Goal: Task Accomplishment & Management: Manage account settings

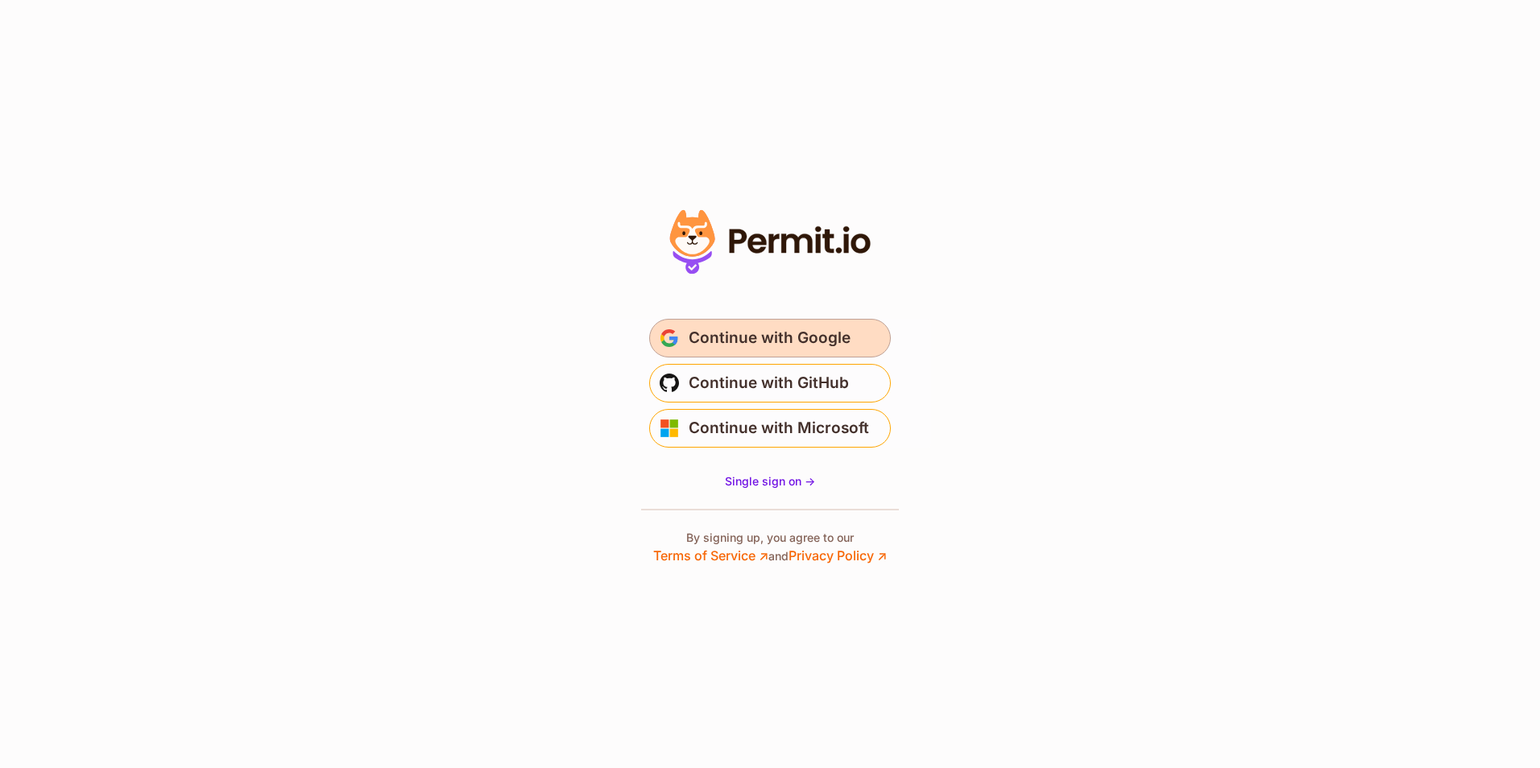
click at [772, 335] on span "Continue with Google" at bounding box center [770, 338] width 162 height 26
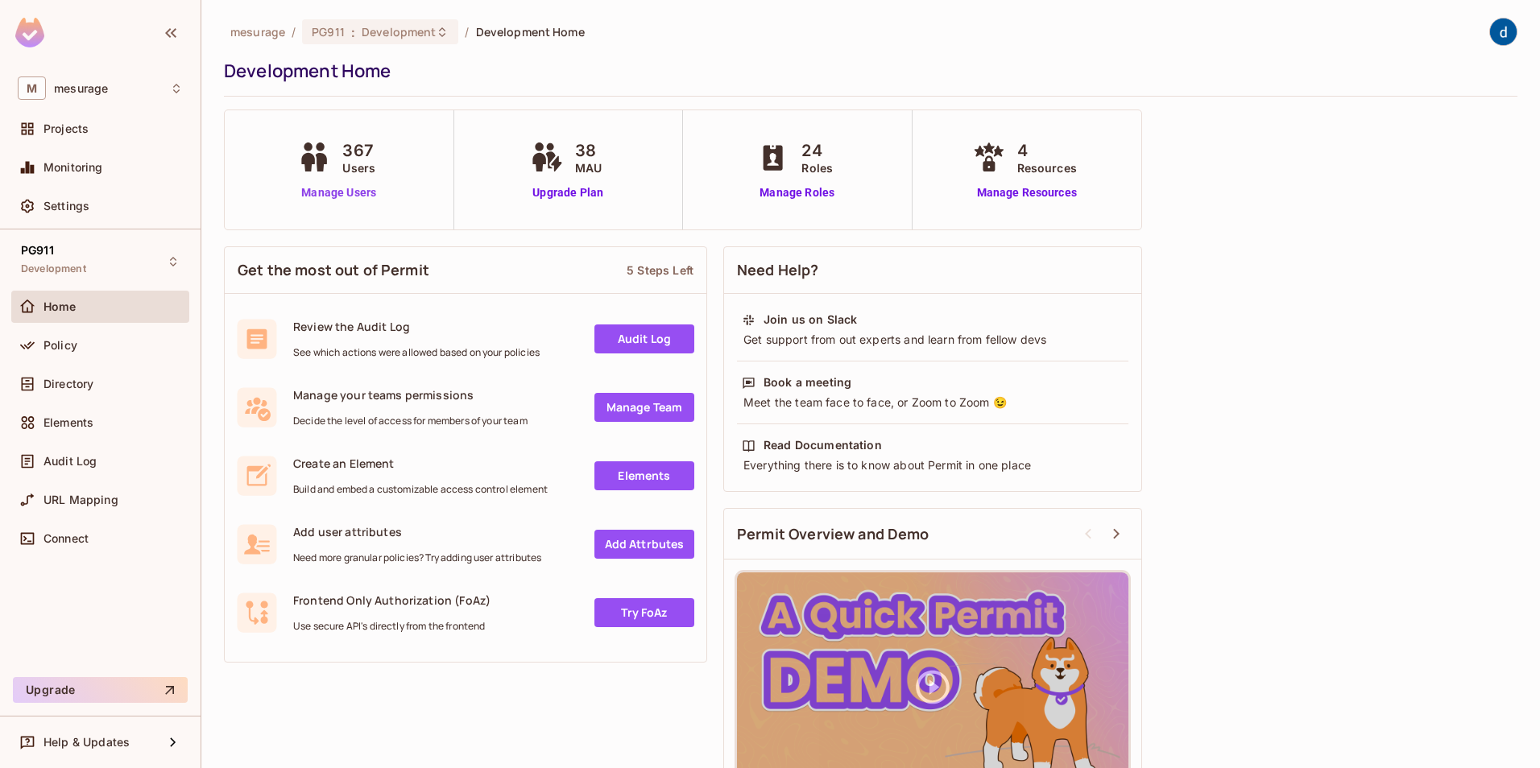
click at [350, 192] on link "Manage Users" at bounding box center [338, 192] width 89 height 17
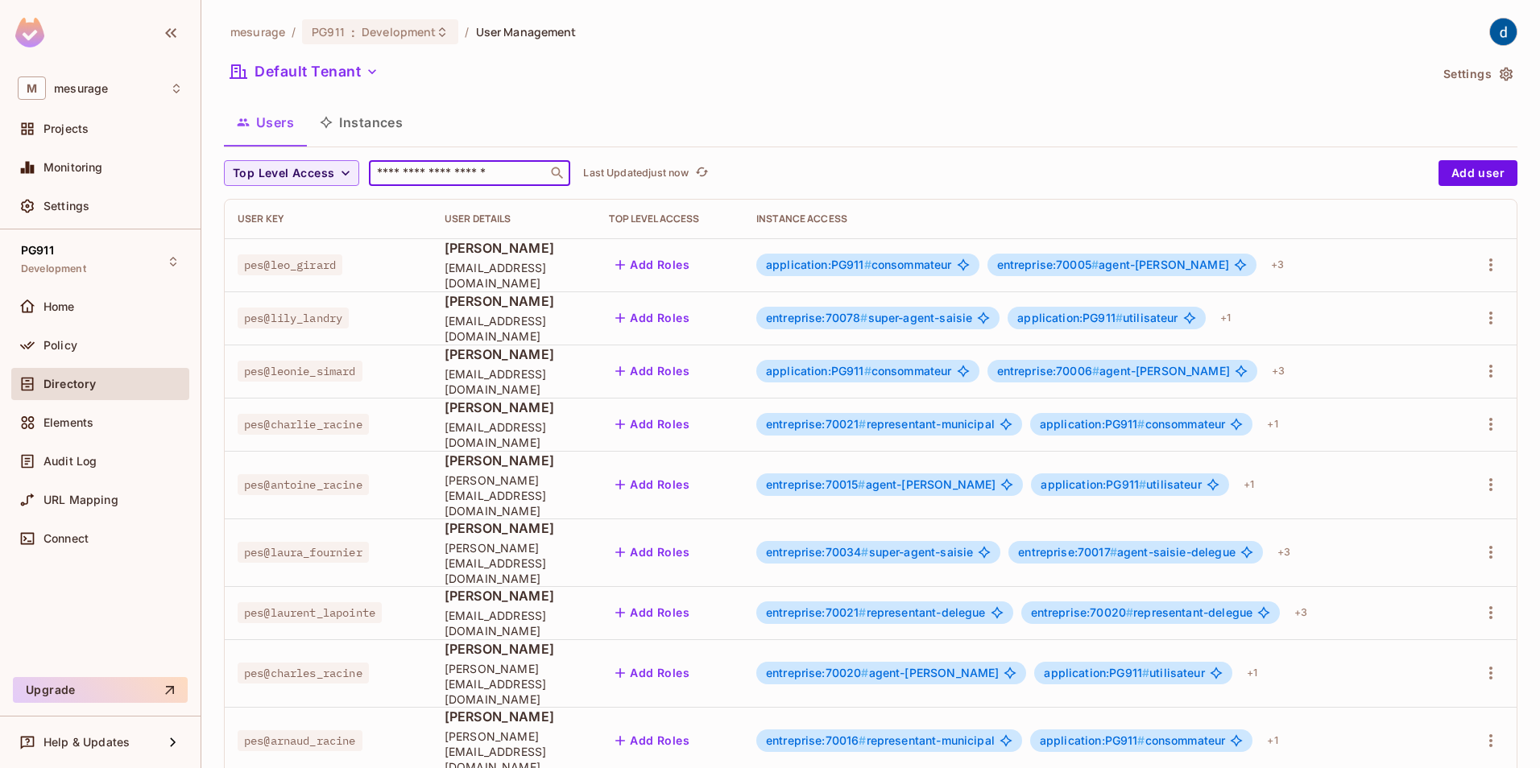
click at [452, 170] on input "text" at bounding box center [458, 173] width 169 height 16
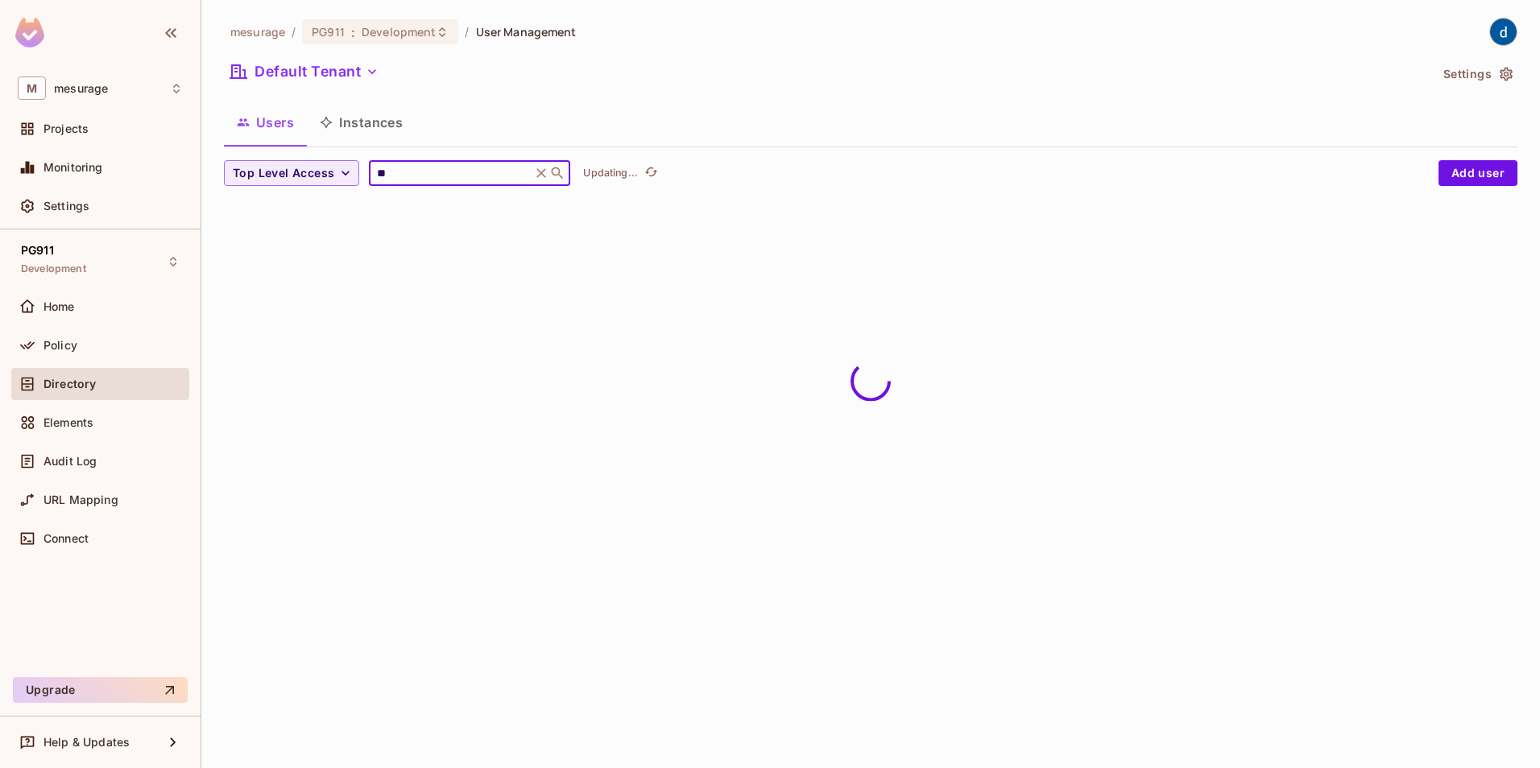
type input "*"
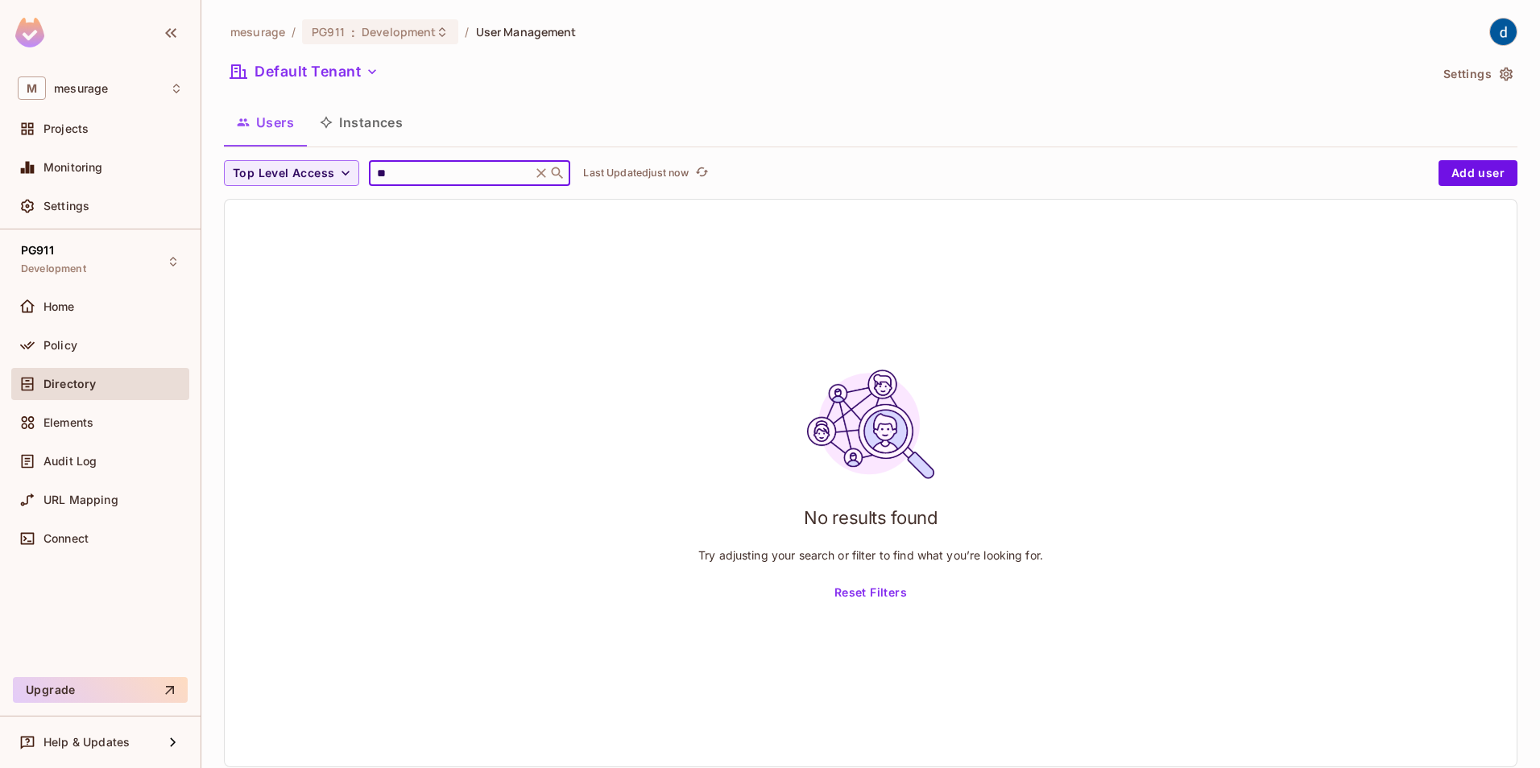
type input "*"
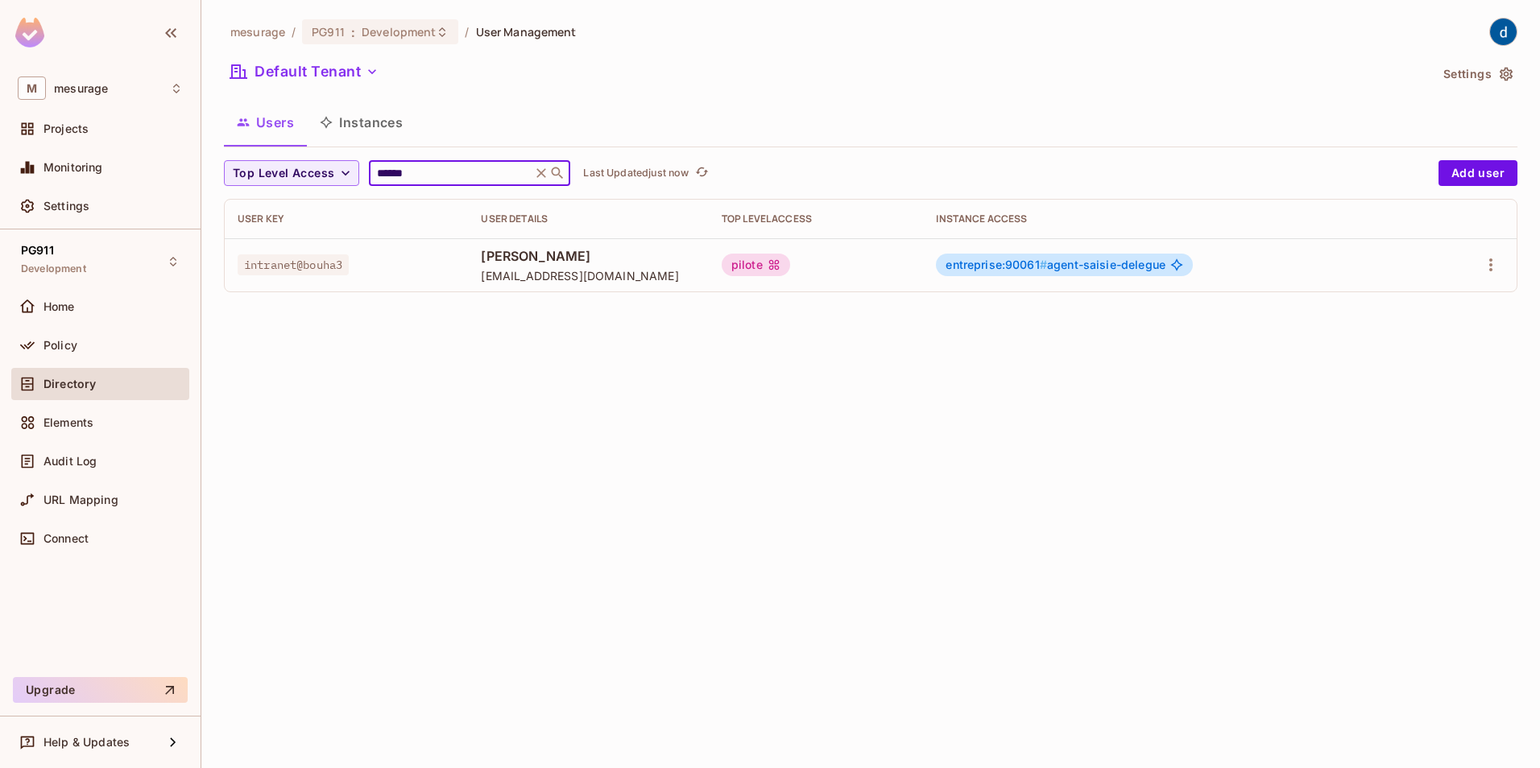
type input "******"
click at [545, 172] on icon at bounding box center [541, 173] width 16 height 16
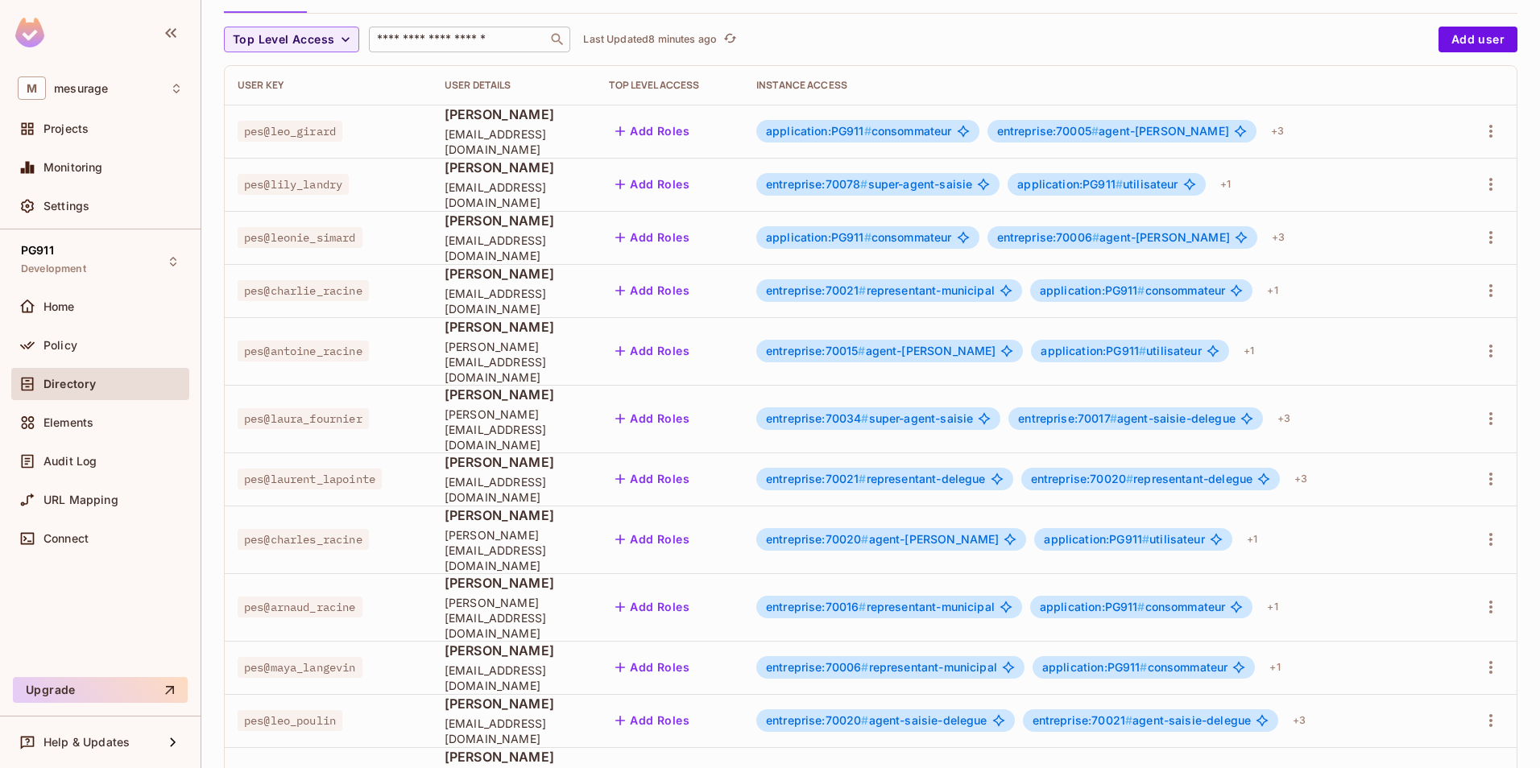
scroll to position [357, 0]
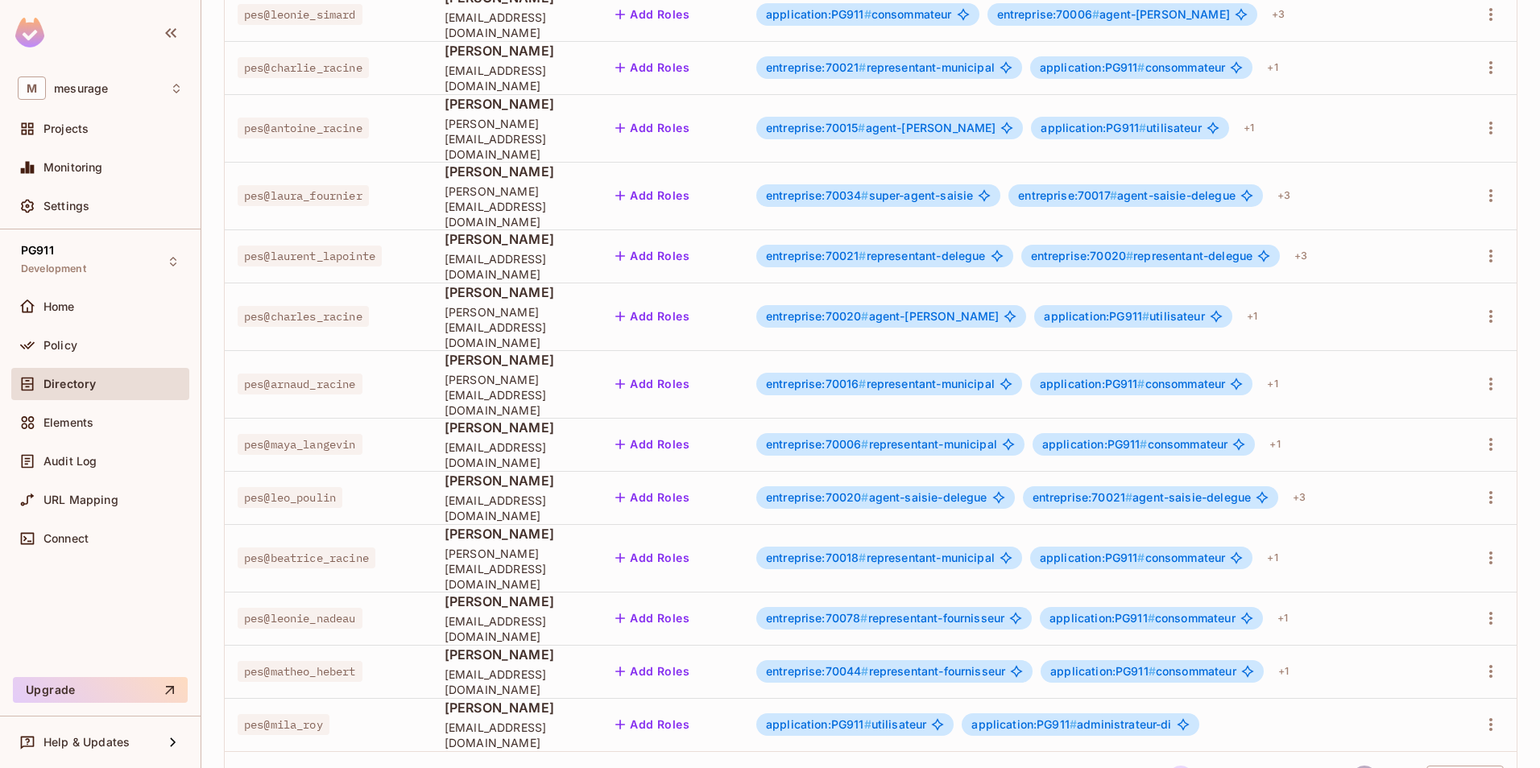
click at [1352, 766] on button "24" at bounding box center [1364, 779] width 26 height 26
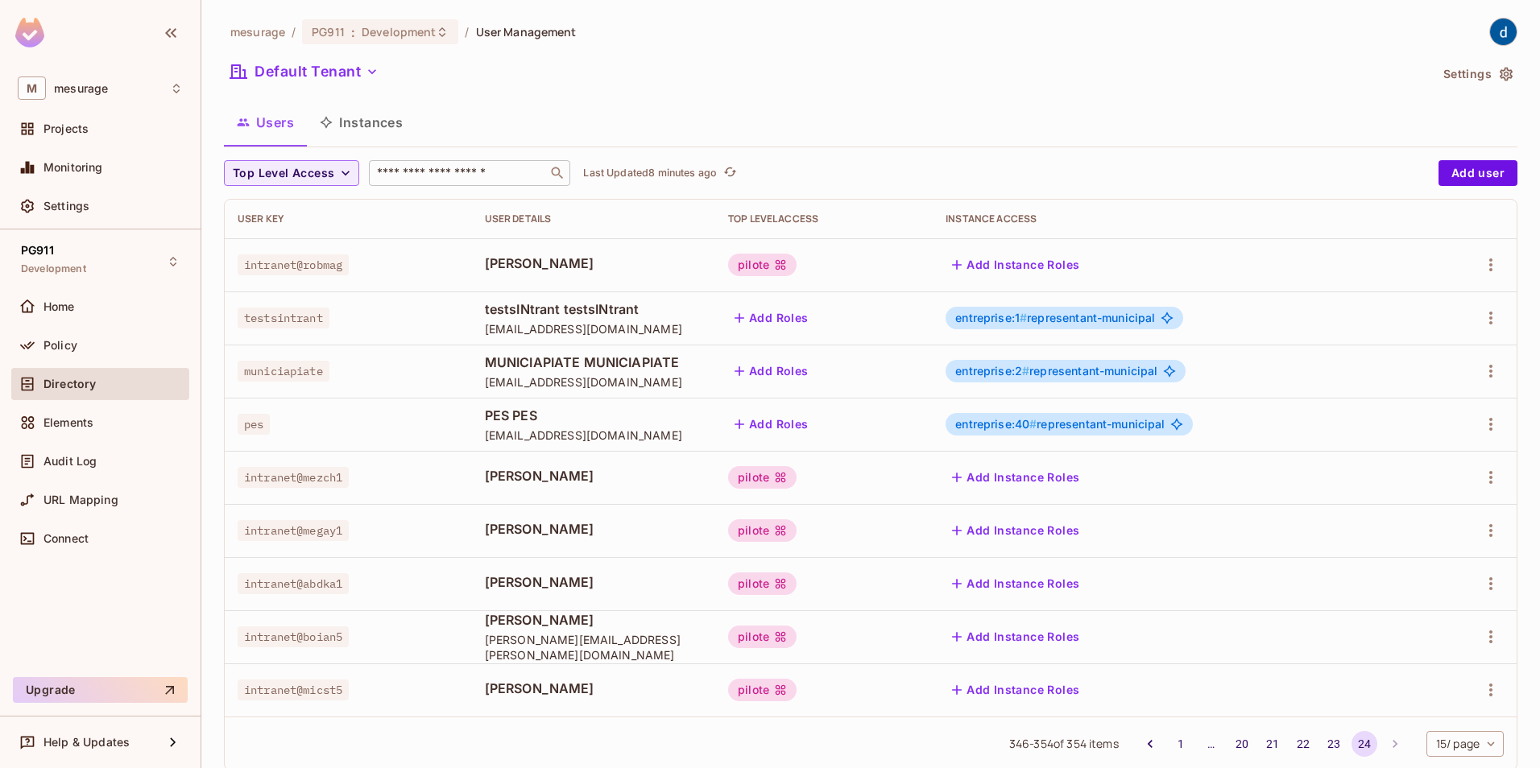
scroll to position [38, 0]
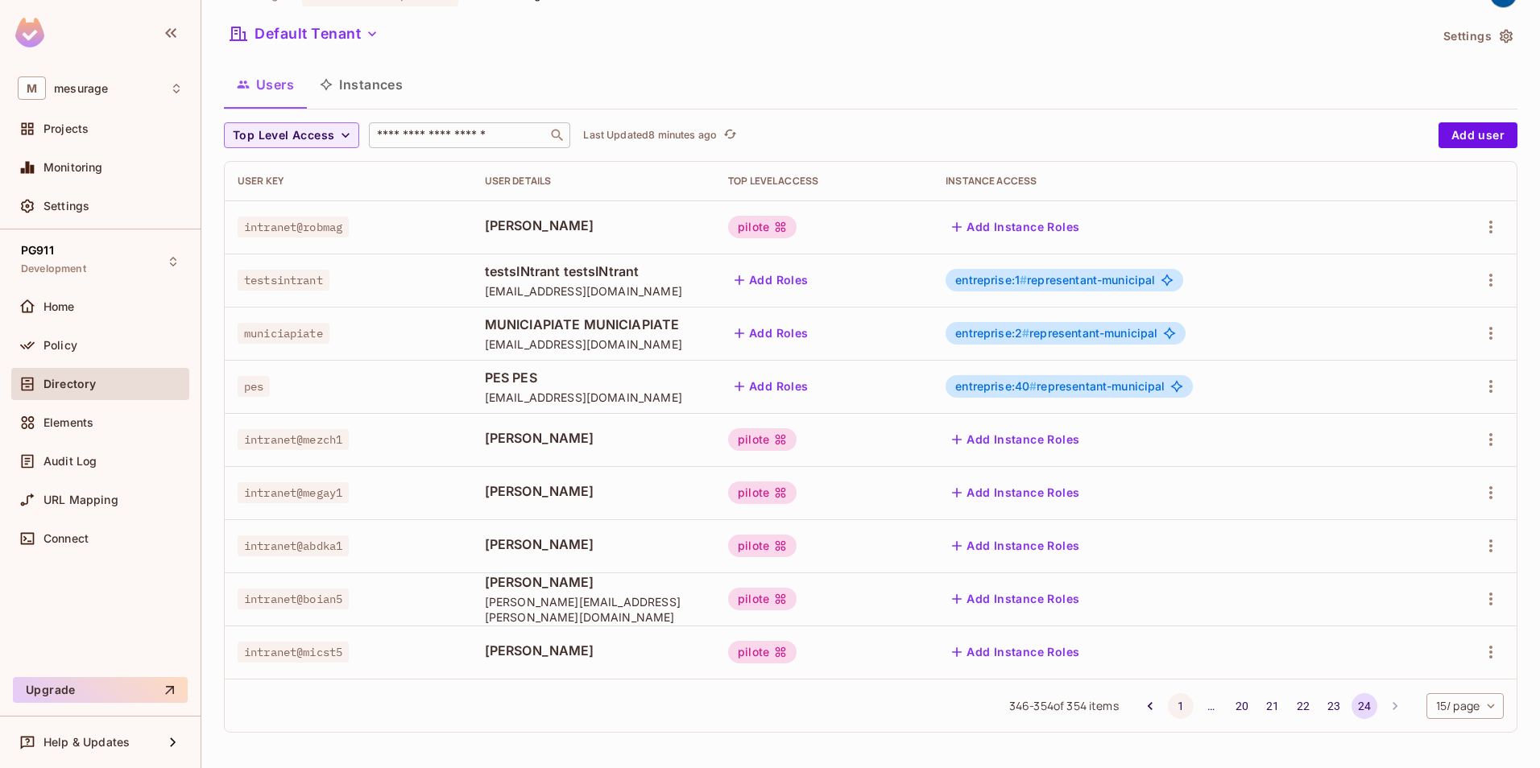
click at [1168, 708] on button "1" at bounding box center [1181, 706] width 26 height 26
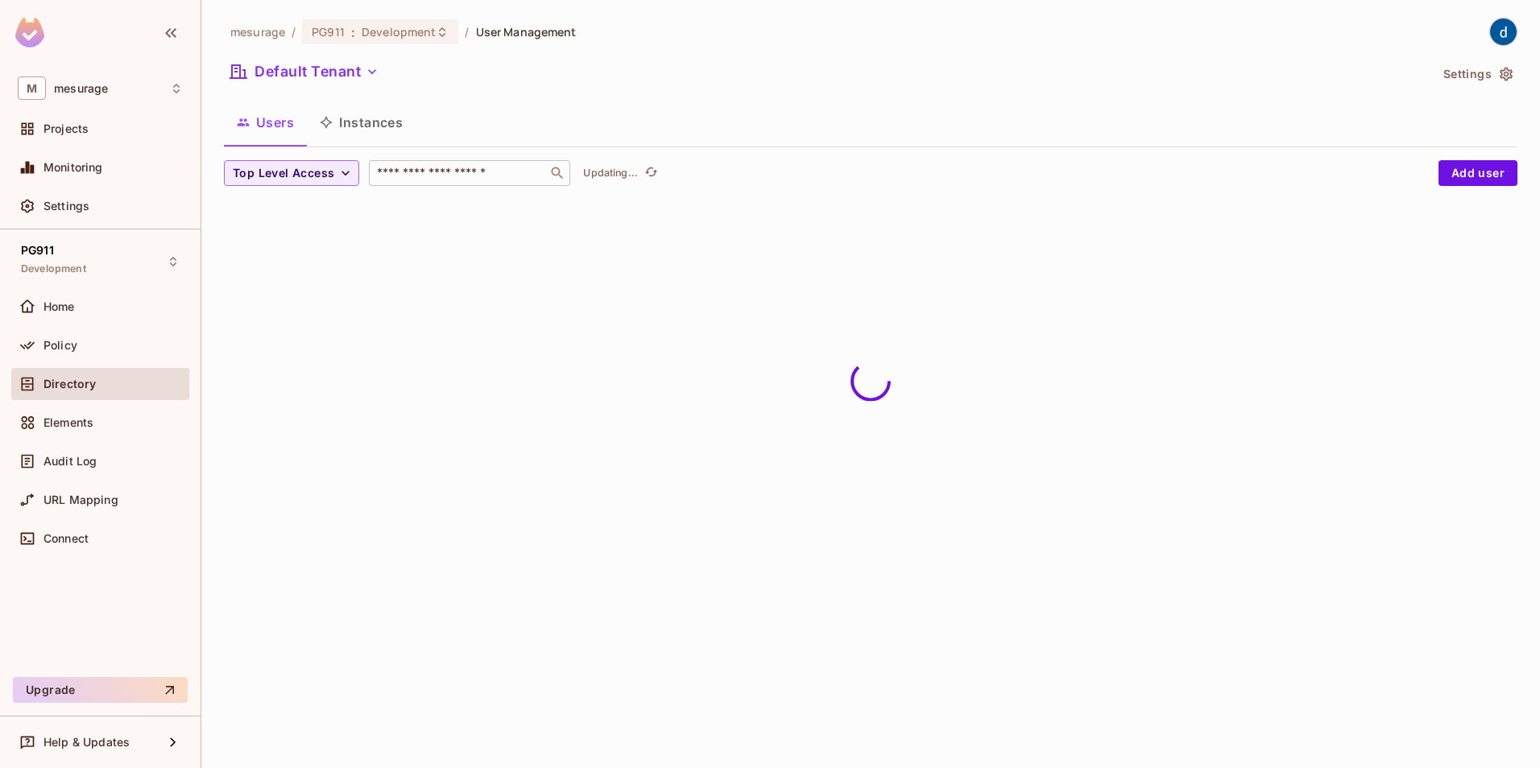
scroll to position [0, 0]
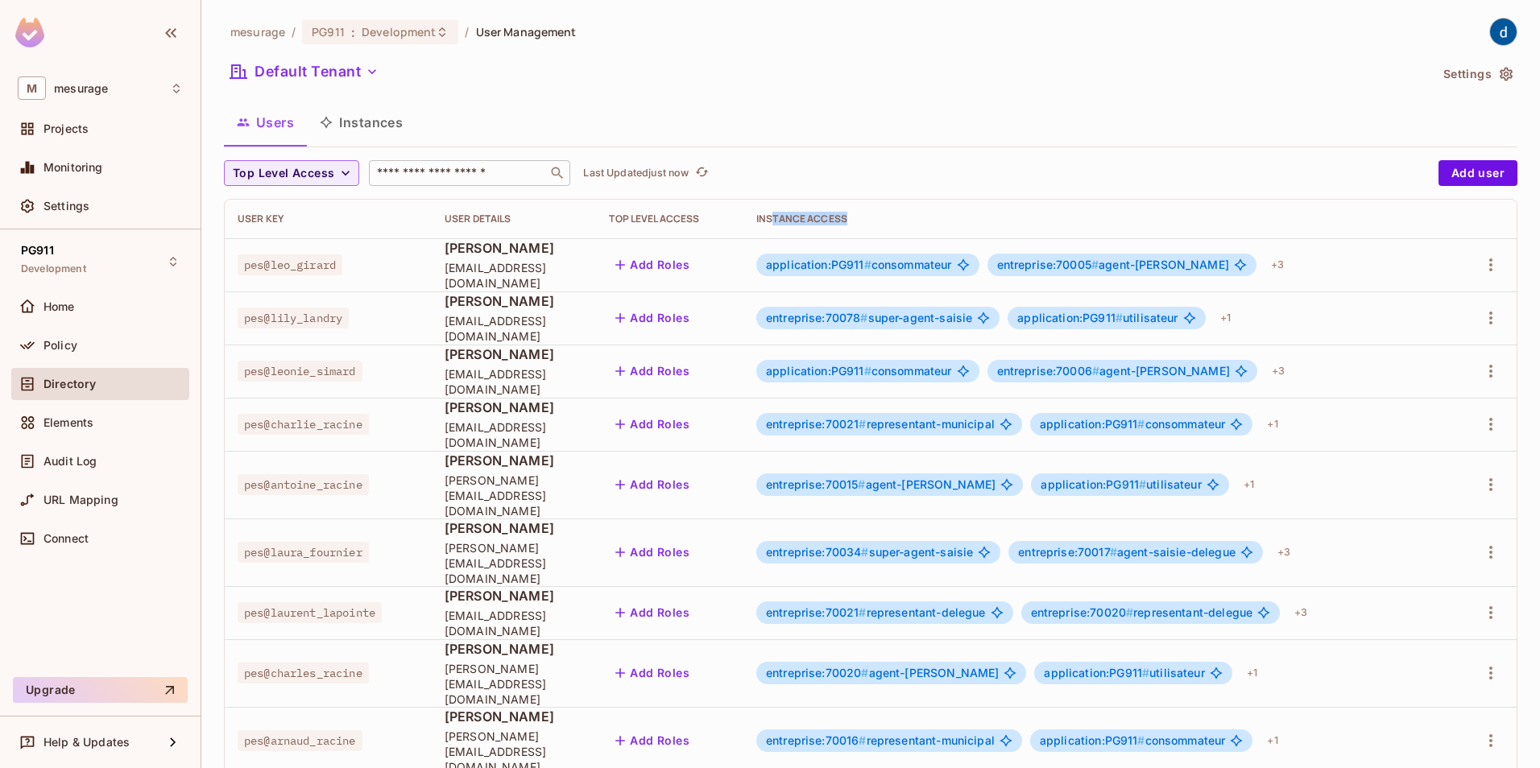
drag, startPoint x: 809, startPoint y: 215, endPoint x: 913, endPoint y: 221, distance: 104.0
click at [913, 221] on div "Instance Access" at bounding box center [1098, 219] width 685 height 13
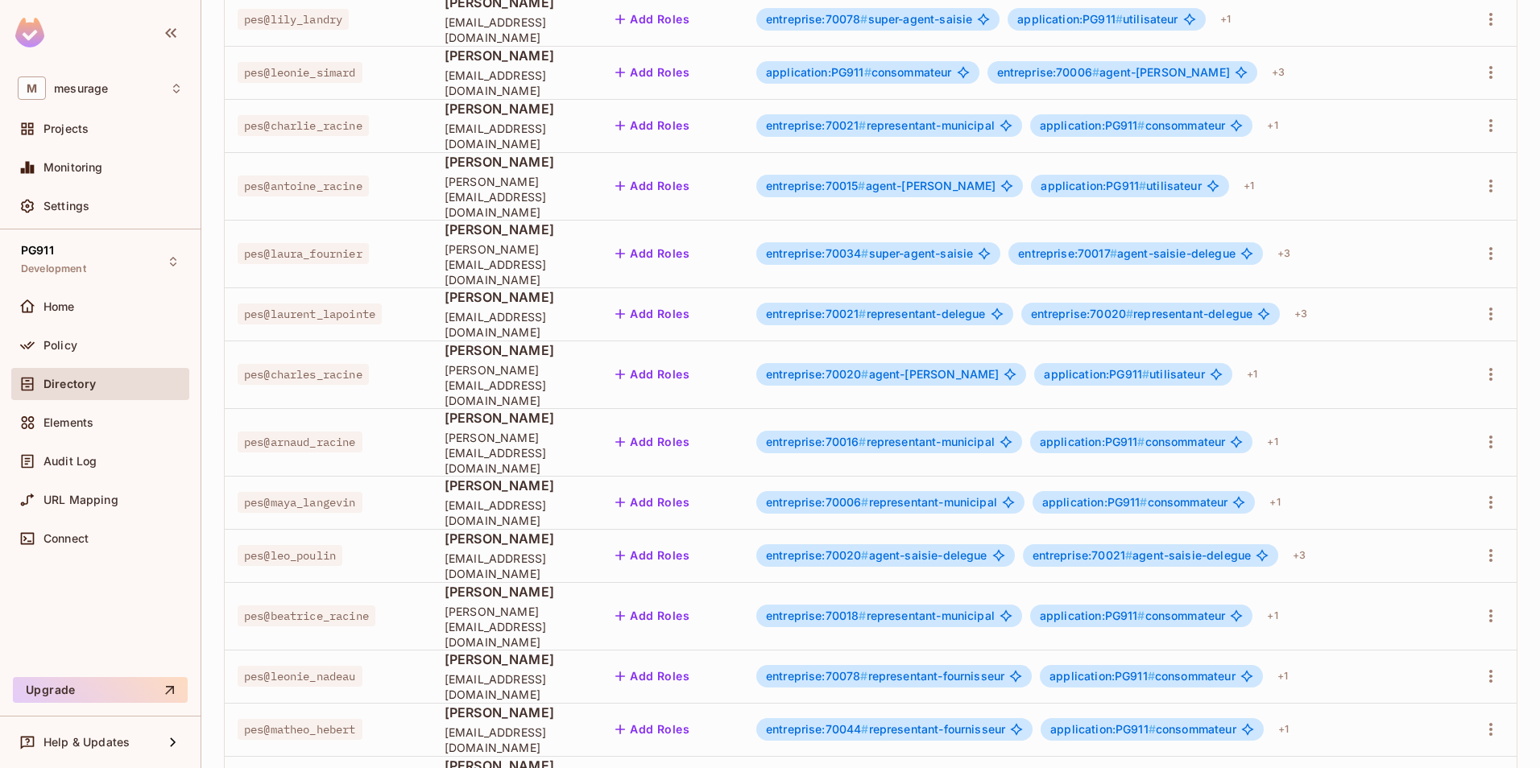
scroll to position [357, 0]
